Goal: Transaction & Acquisition: Purchase product/service

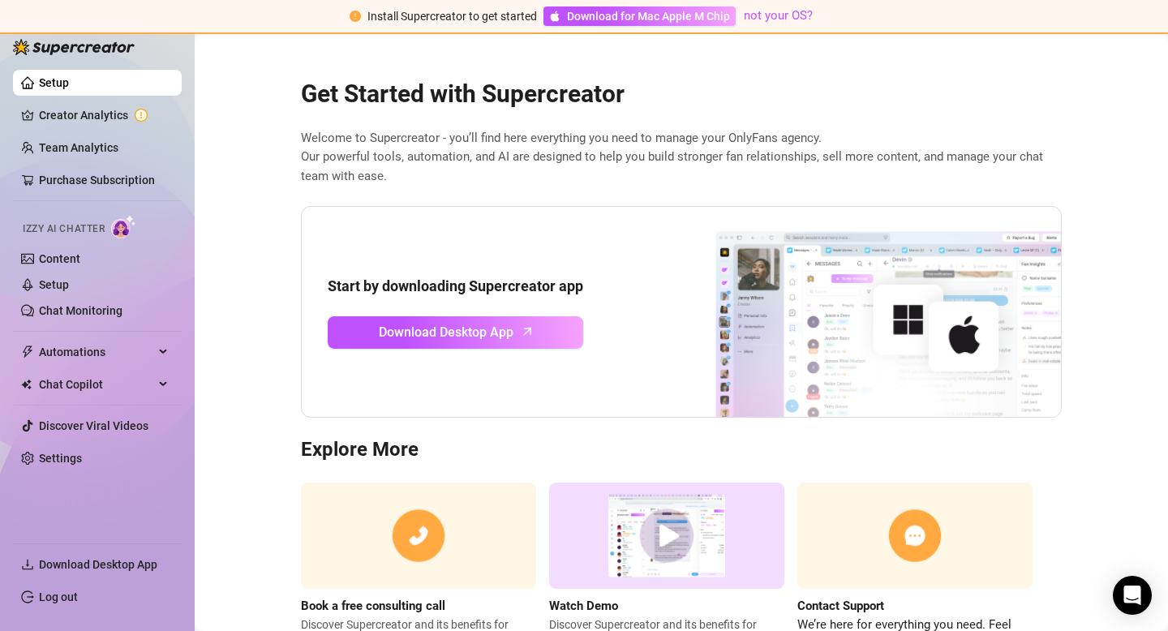
scroll to position [71, 0]
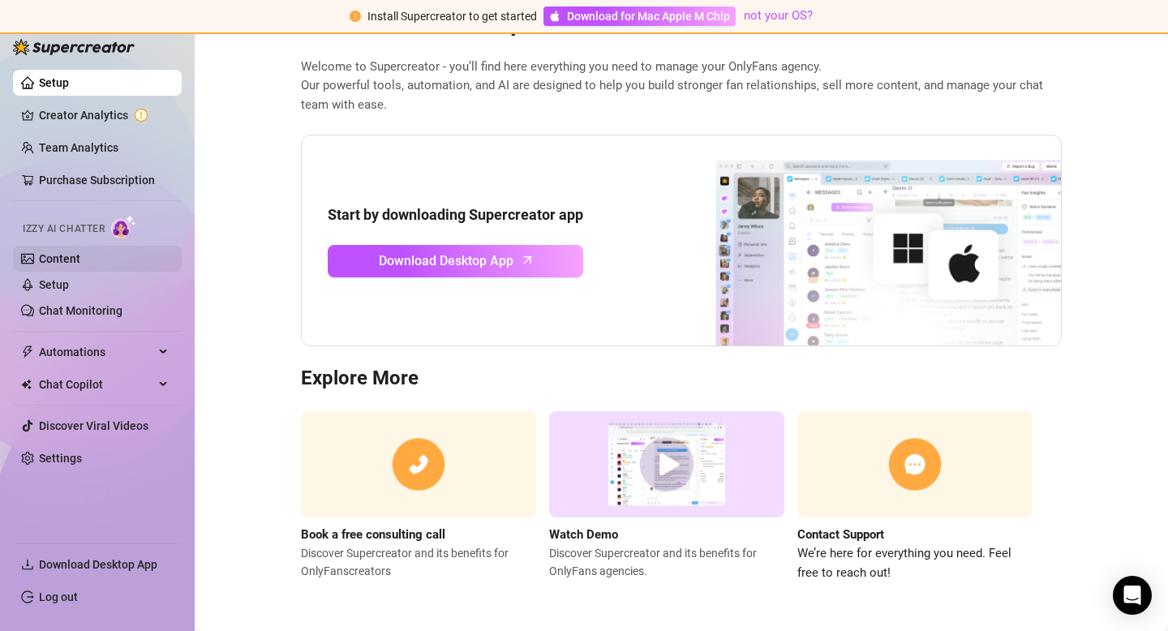
click at [60, 262] on link "Content" at bounding box center [59, 258] width 41 height 13
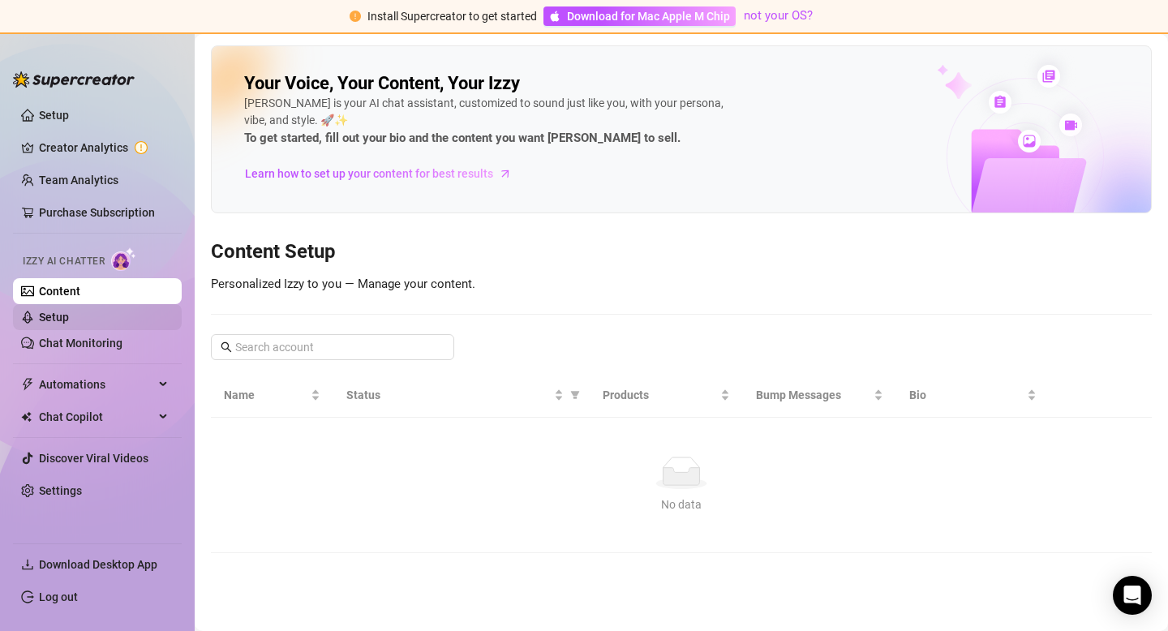
click at [69, 320] on link "Setup" at bounding box center [54, 317] width 30 height 13
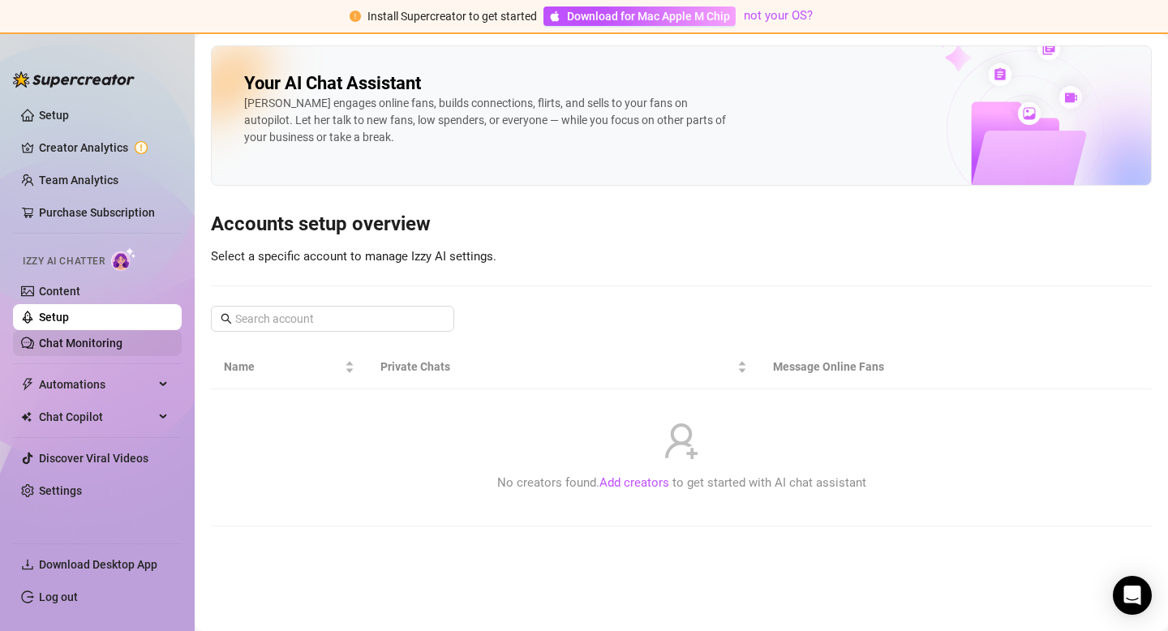
click at [74, 340] on link "Chat Monitoring" at bounding box center [81, 343] width 84 height 13
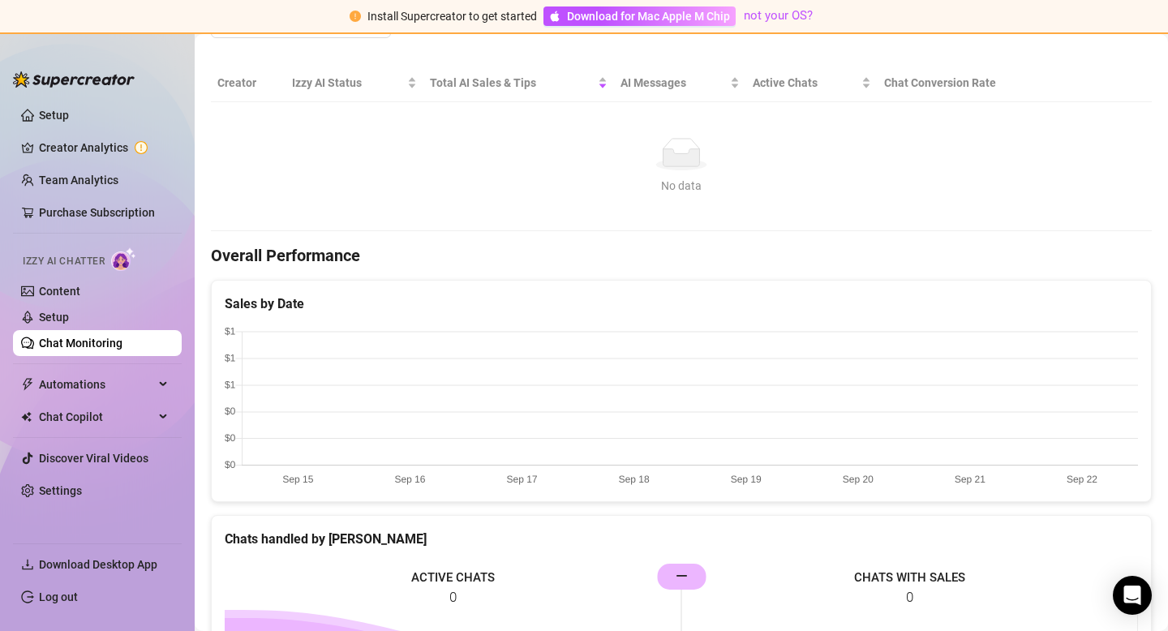
scroll to position [316, 0]
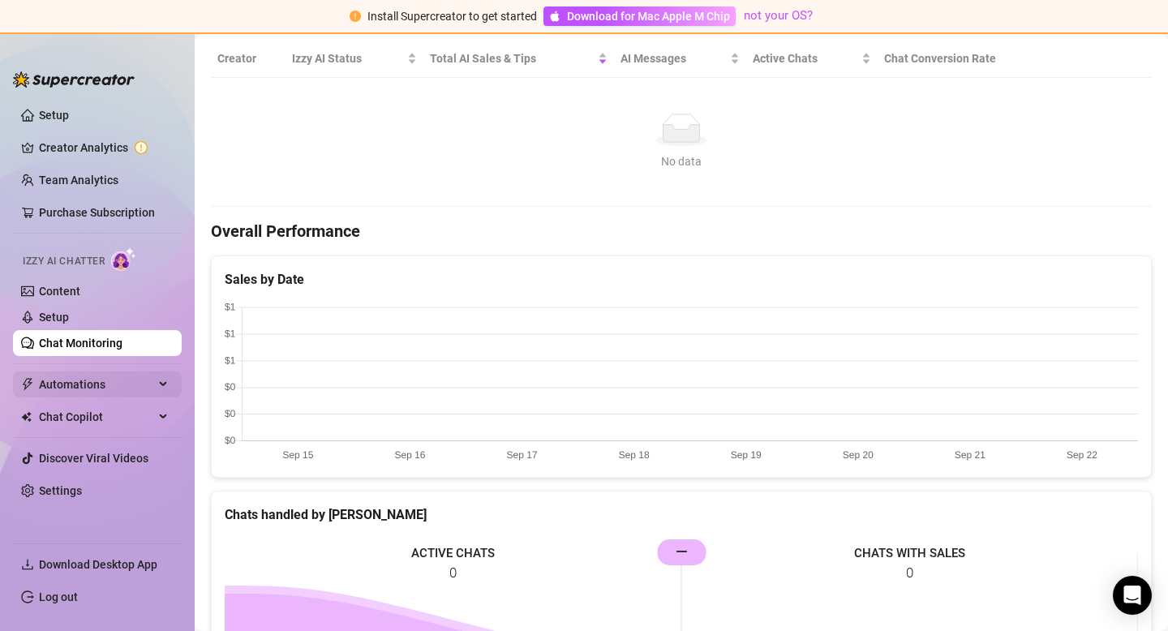
click at [126, 381] on span "Automations" at bounding box center [96, 385] width 115 height 26
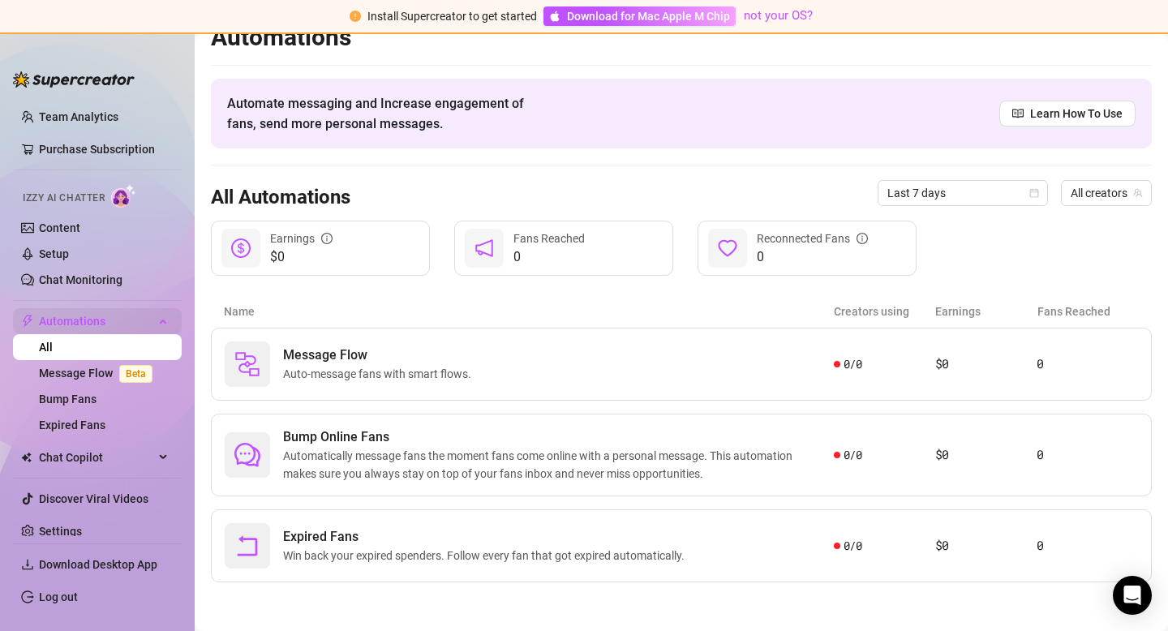
scroll to position [78, 0]
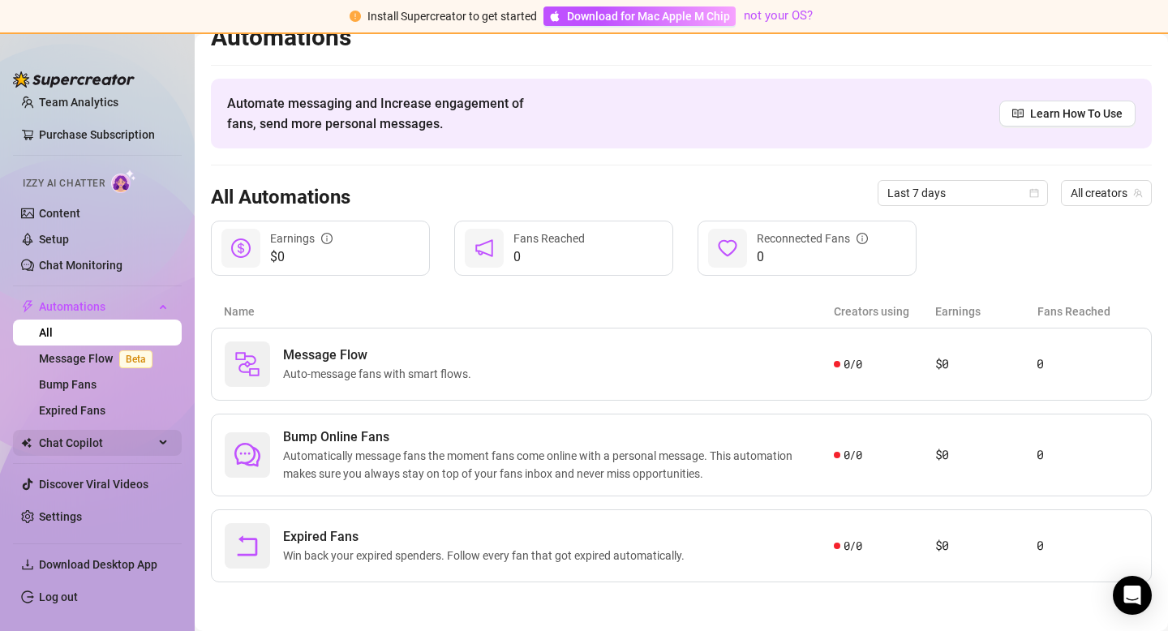
click at [123, 441] on span "Chat Copilot" at bounding box center [96, 443] width 115 height 26
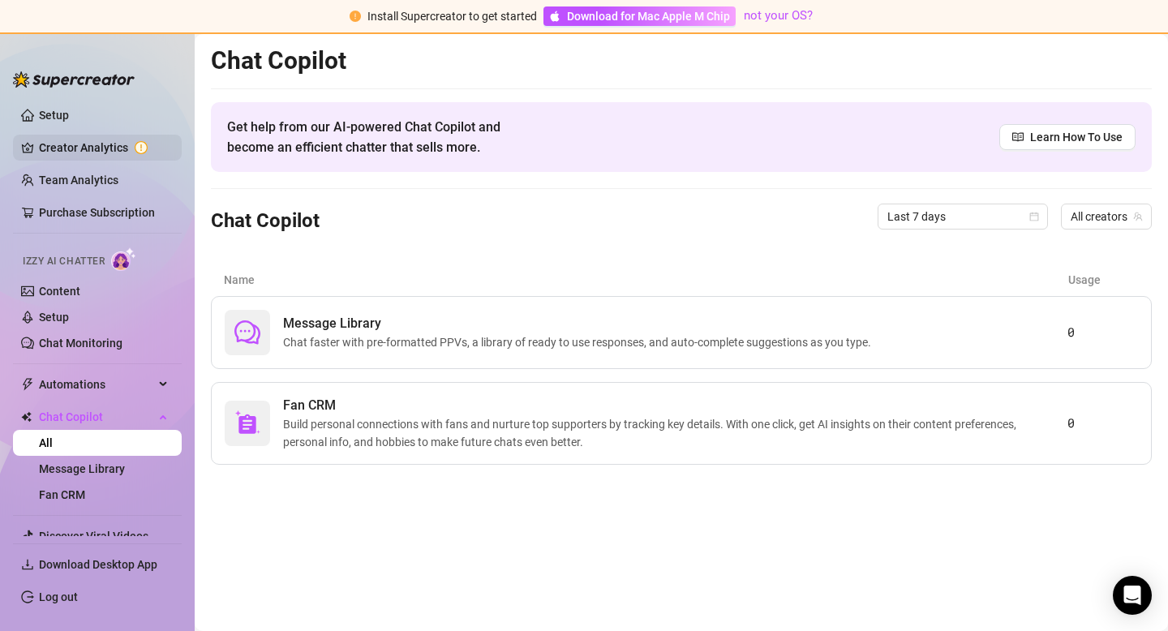
click at [93, 148] on link "Creator Analytics" at bounding box center [104, 148] width 130 height 26
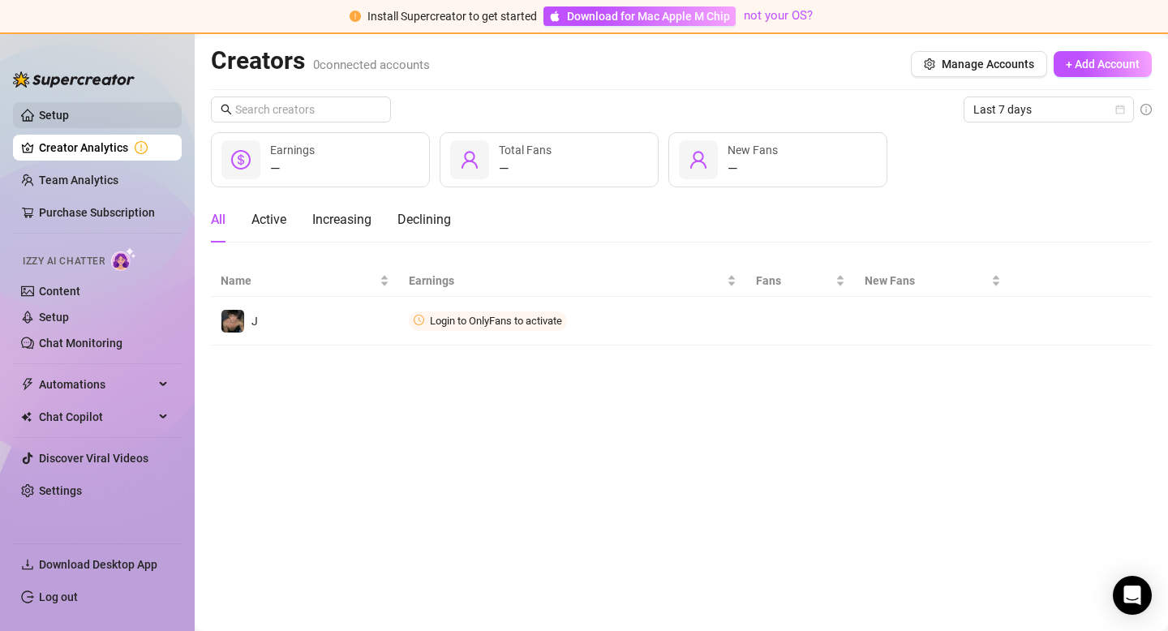
click at [69, 118] on link "Setup" at bounding box center [54, 115] width 30 height 13
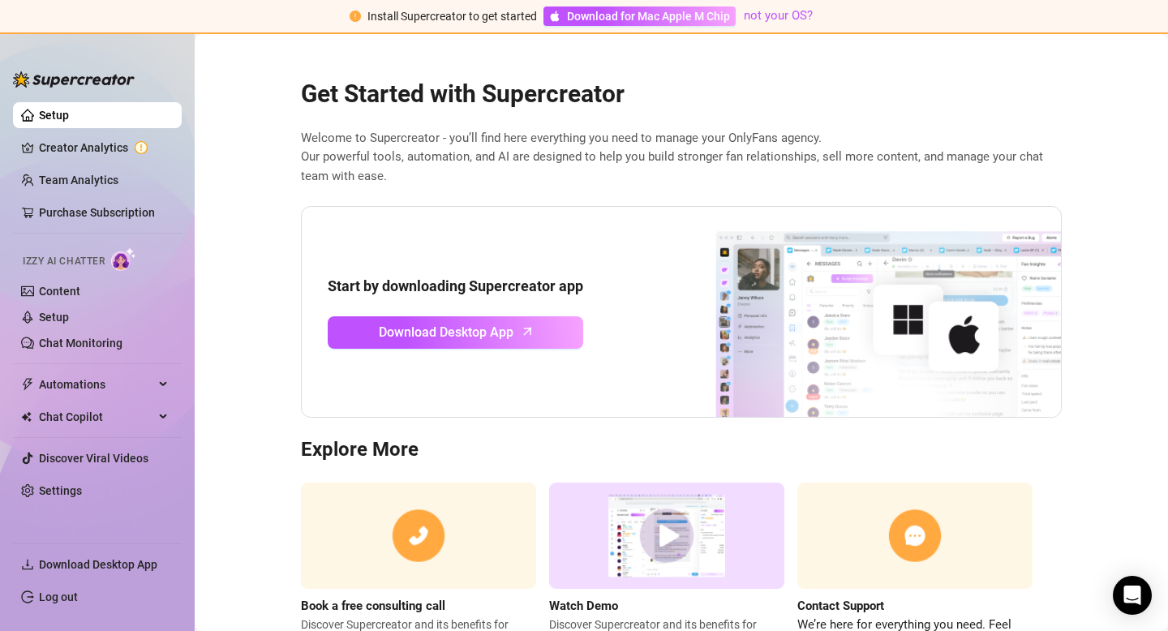
scroll to position [71, 0]
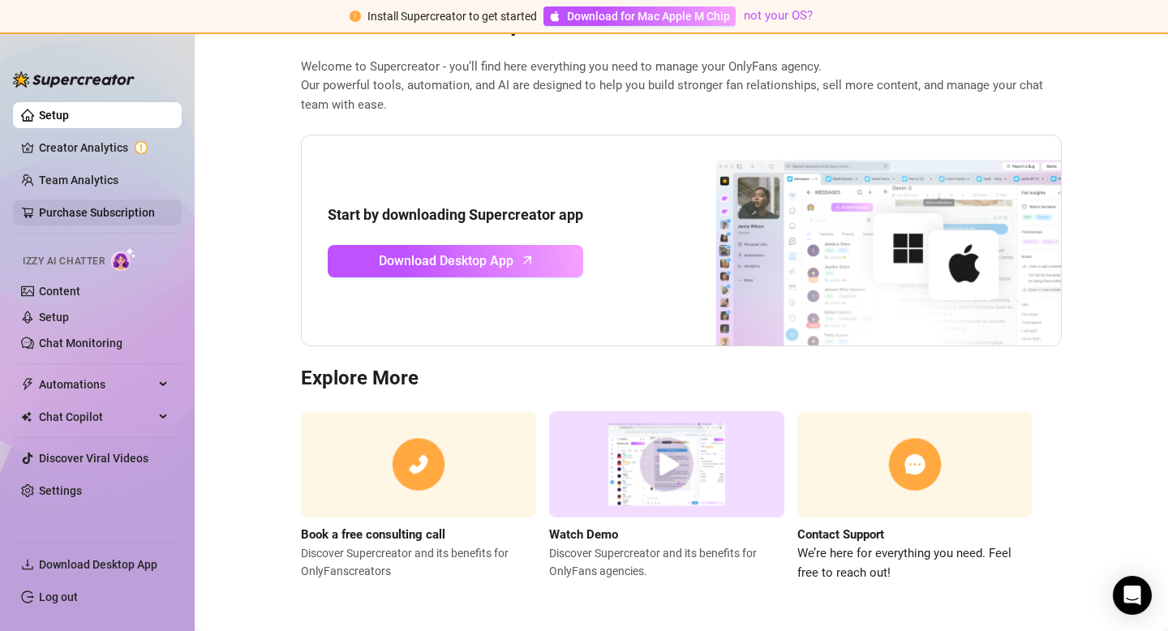
click at [126, 220] on link "Purchase Subscription" at bounding box center [104, 213] width 130 height 26
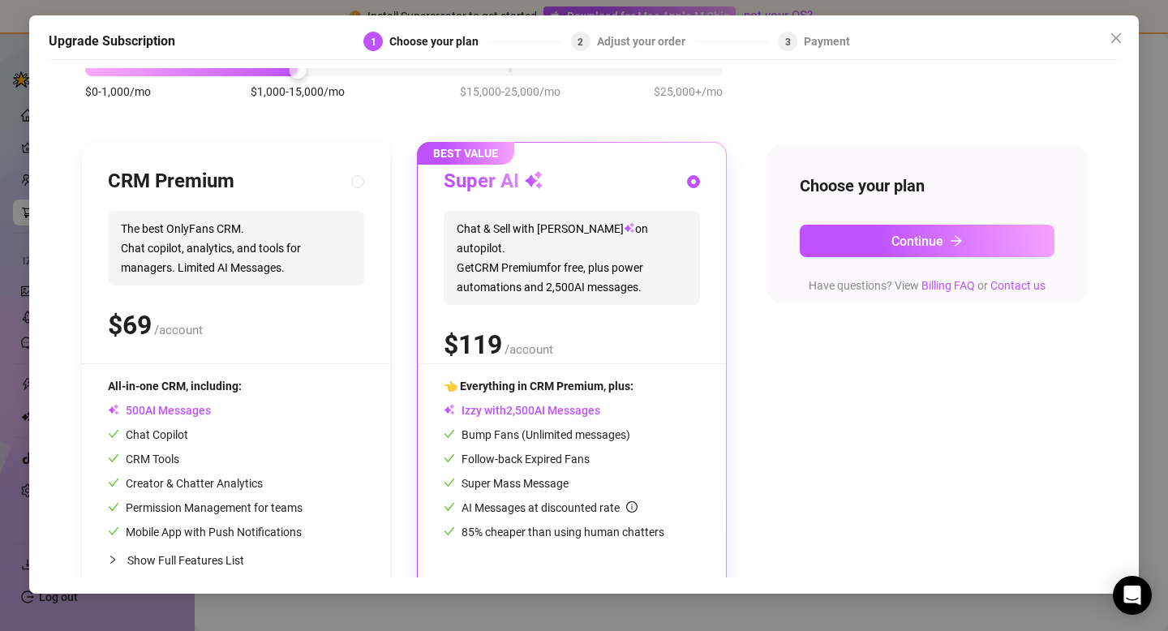
scroll to position [124, 0]
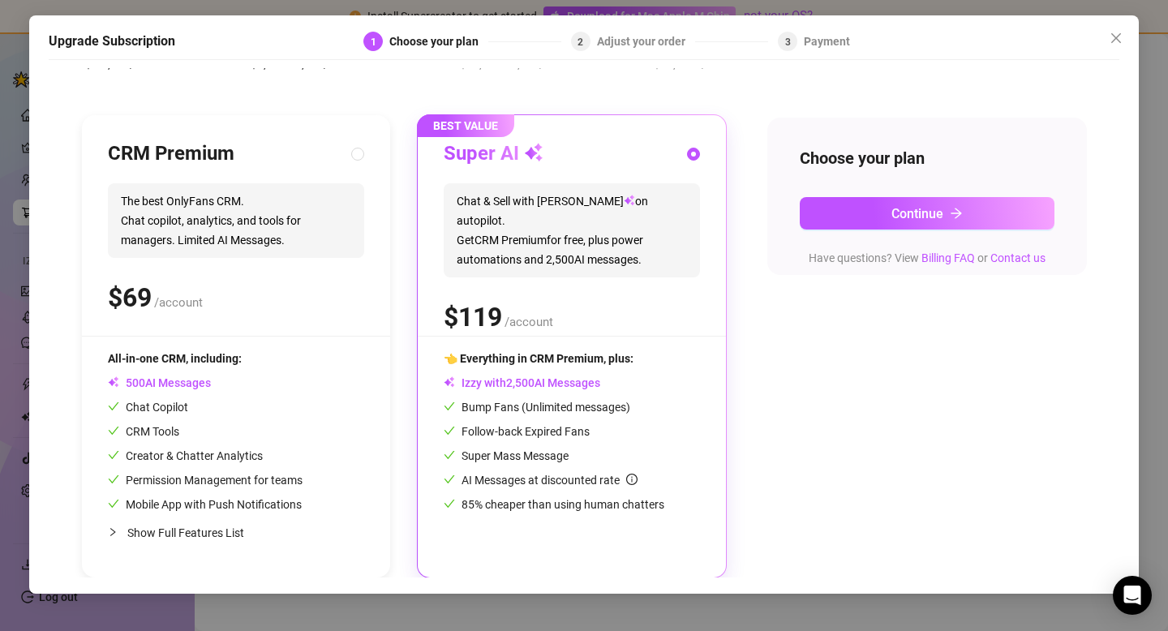
click at [185, 531] on span "Show Full Features List" at bounding box center [185, 533] width 117 height 13
radio input "true"
radio input "false"
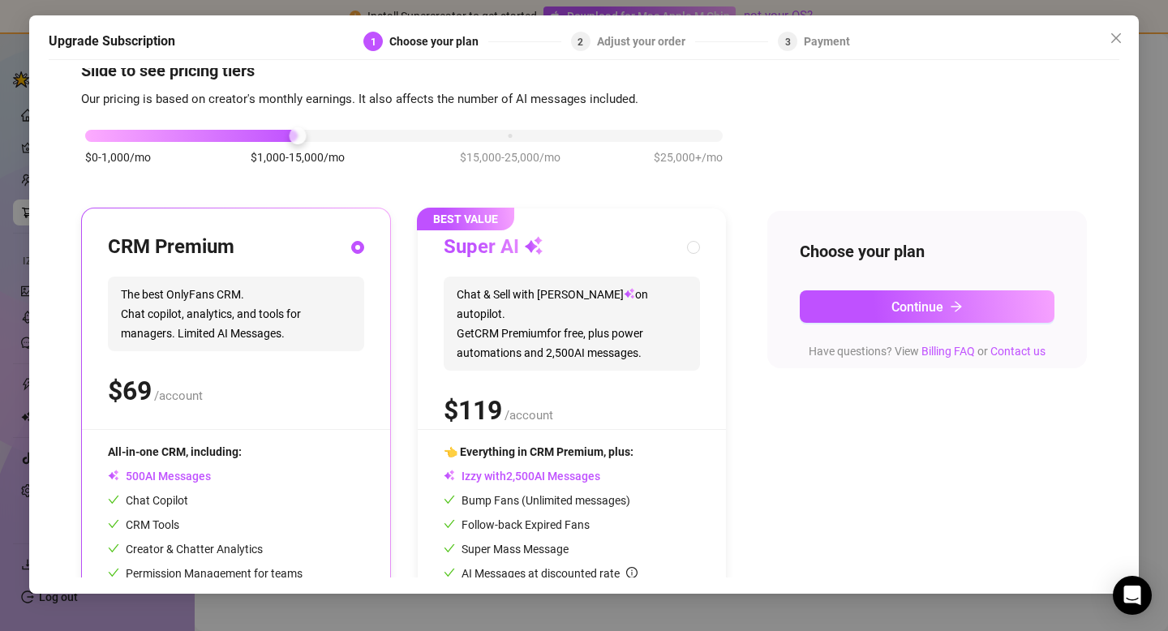
scroll to position [0, 0]
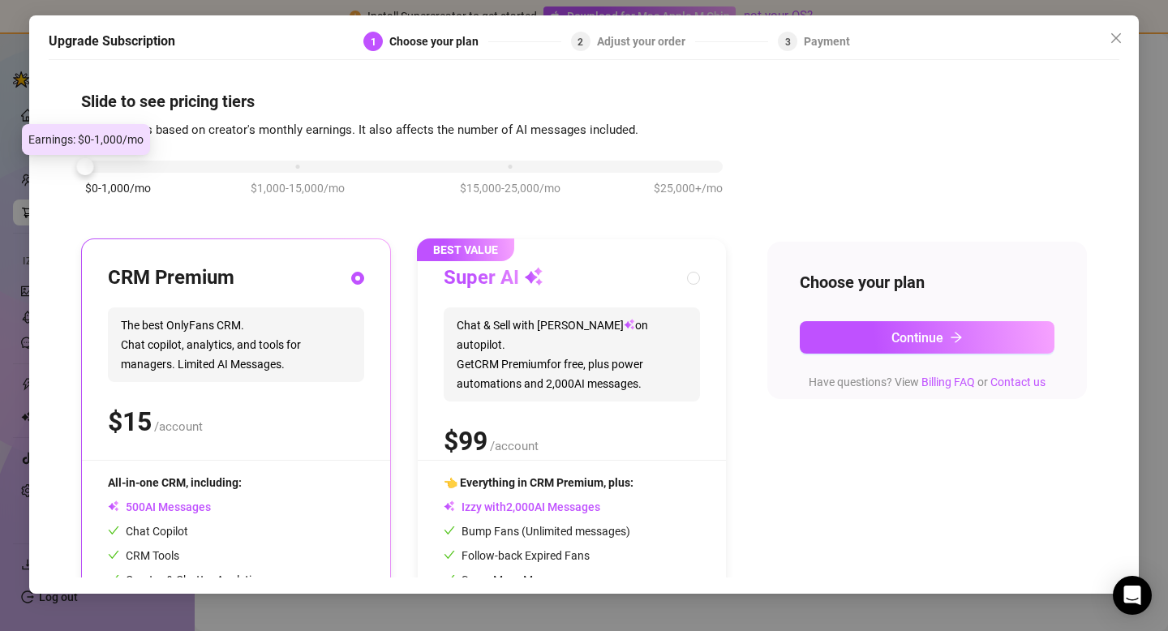
drag, startPoint x: 303, startPoint y: 166, endPoint x: 170, endPoint y: 144, distance: 134.1
click at [170, 144] on div "$0-1,000/mo $1,000-15,000/mo $15,000-25,000/mo $25,000+/mo" at bounding box center [404, 186] width 646 height 92
click at [300, 167] on div "$0-1,000/mo $1,000-15,000/mo $15,000-25,000/mo $25,000+/mo" at bounding box center [404, 162] width 638 height 10
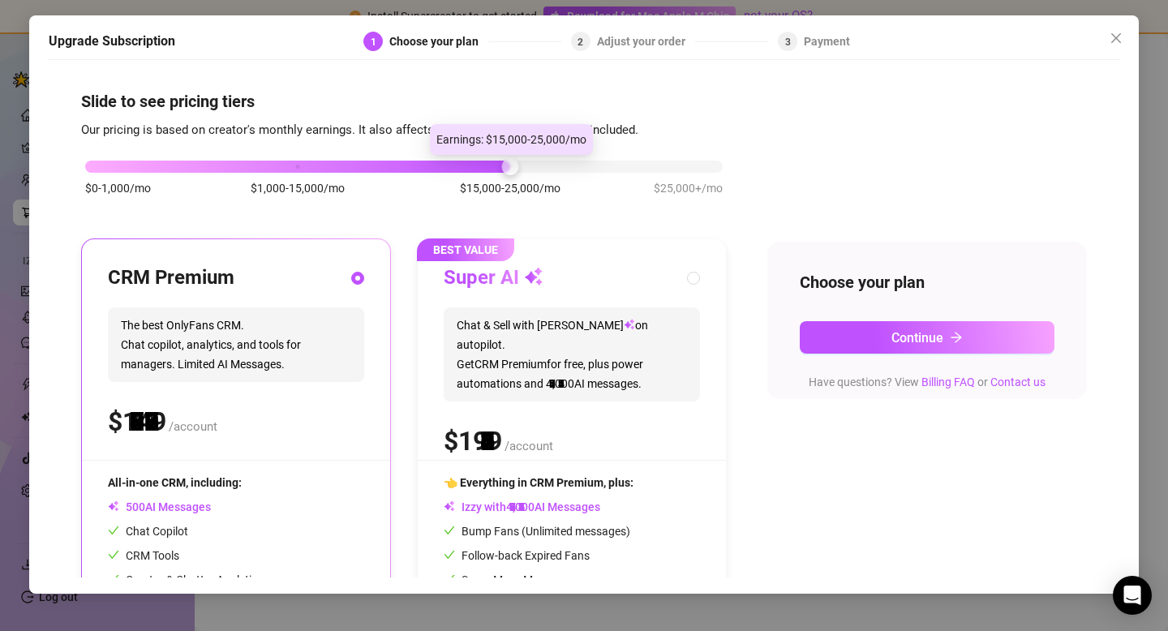
click at [510, 167] on div "$0-1,000/mo $1,000-15,000/mo $15,000-25,000/mo $25,000+/mo" at bounding box center [404, 162] width 638 height 10
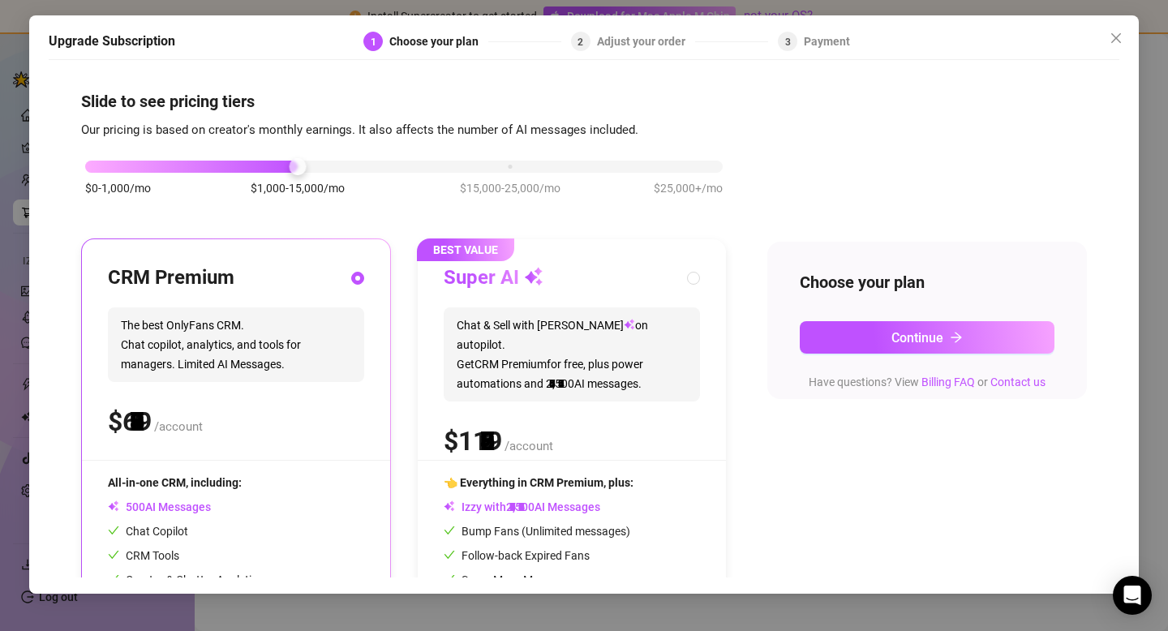
click at [289, 166] on div "$0-1,000/mo $1,000-15,000/mo $15,000-25,000/mo $25,000+/mo" at bounding box center [404, 162] width 638 height 10
click at [1114, 41] on icon "close" at bounding box center [1117, 38] width 10 height 10
